Goal: Obtain resource: Obtain resource

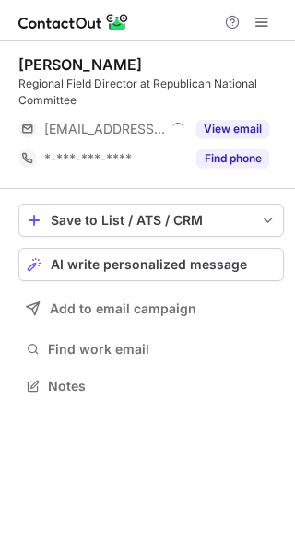
scroll to position [372, 295]
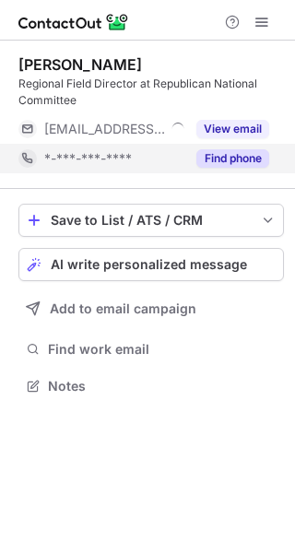
click at [223, 161] on button "Find phone" at bounding box center [232, 158] width 73 height 18
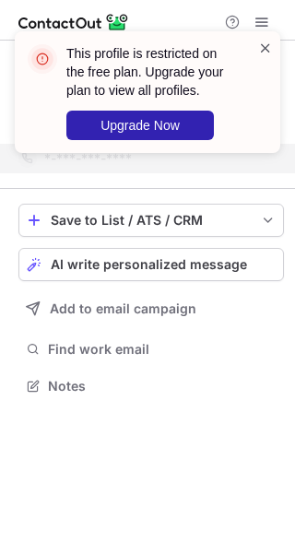
click at [270, 42] on span at bounding box center [265, 48] width 15 height 18
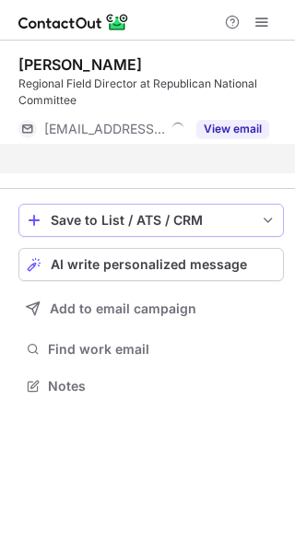
scroll to position [343, 295]
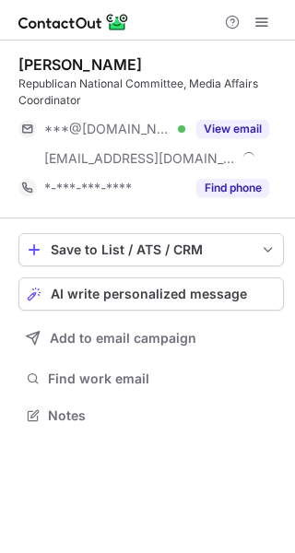
scroll to position [402, 295]
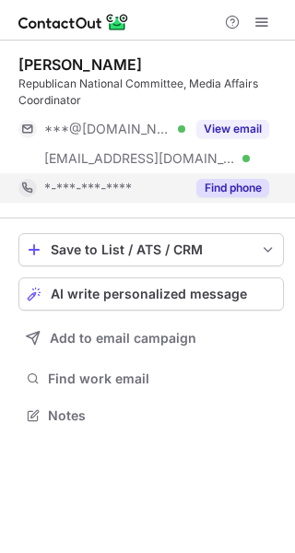
click at [250, 183] on button "Find phone" at bounding box center [232, 188] width 73 height 18
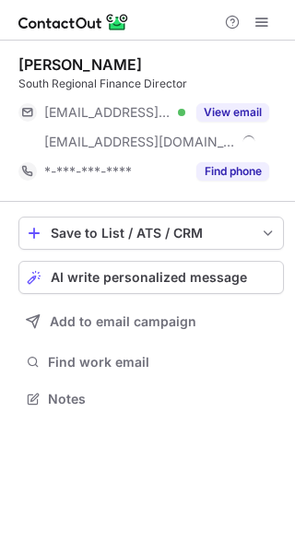
scroll to position [385, 295]
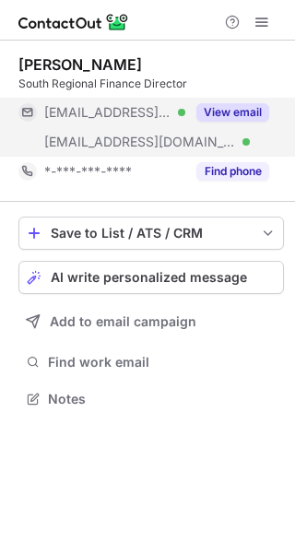
click at [238, 117] on button "View email" at bounding box center [232, 112] width 73 height 18
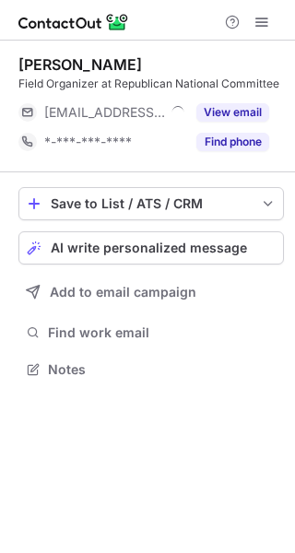
scroll to position [9, 9]
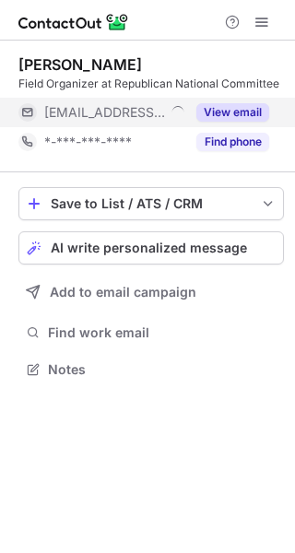
click at [226, 117] on button "View email" at bounding box center [232, 112] width 73 height 18
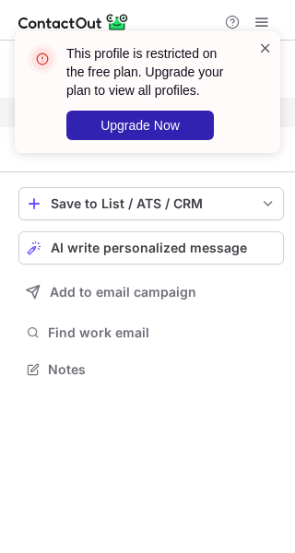
click at [265, 48] on span at bounding box center [265, 48] width 15 height 18
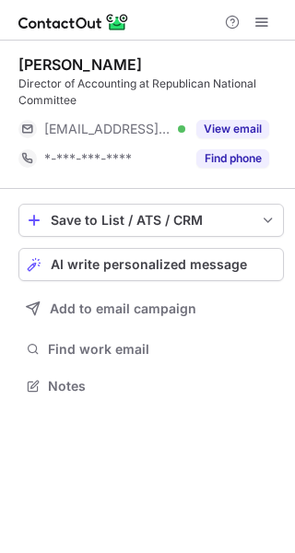
scroll to position [372, 295]
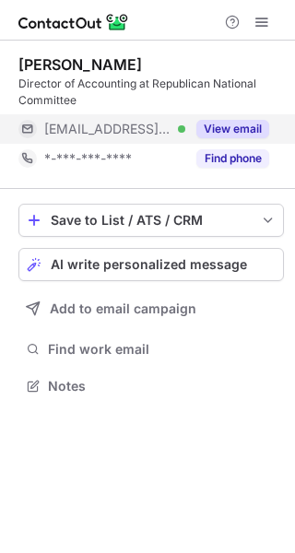
click at [234, 134] on button "View email" at bounding box center [232, 129] width 73 height 18
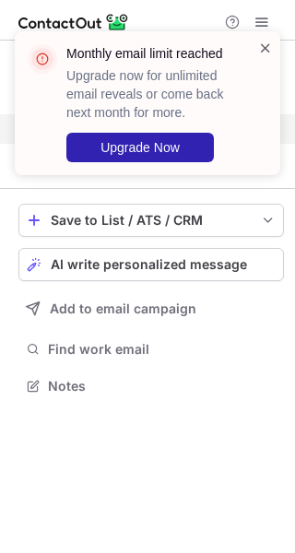
click at [266, 51] on span at bounding box center [265, 48] width 15 height 18
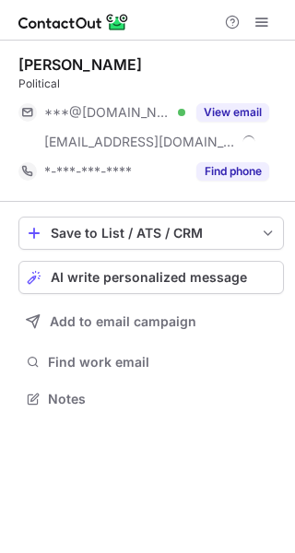
scroll to position [385, 295]
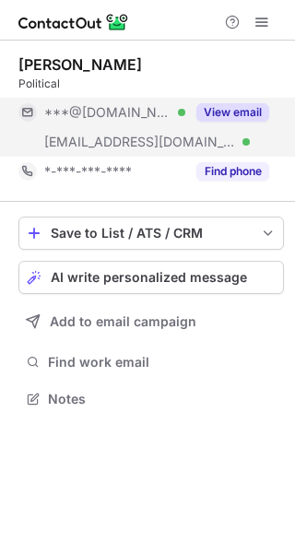
click at [240, 113] on button "View email" at bounding box center [232, 112] width 73 height 18
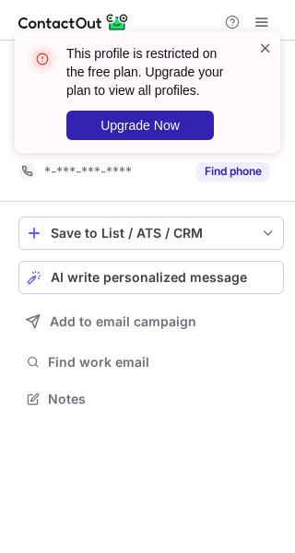
click at [272, 48] on span at bounding box center [265, 48] width 15 height 18
